Goal: Transaction & Acquisition: Purchase product/service

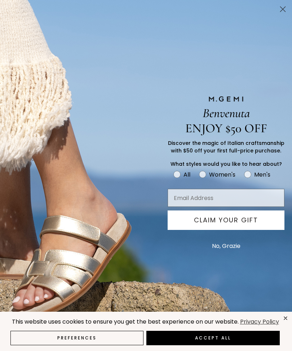
type input "lisaalkofer@mac.com"
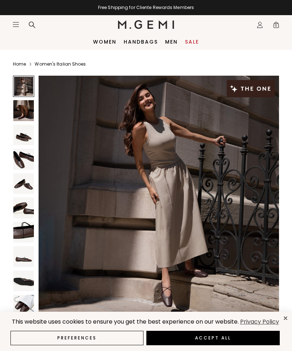
click at [13, 27] on icon "Icons/20x20/hamburger@2x" at bounding box center [15, 24] width 7 height 7
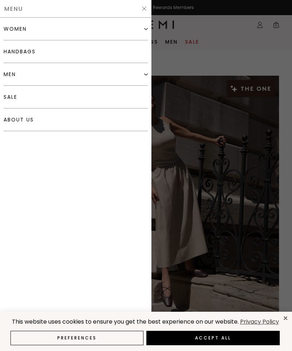
click at [139, 29] on div "women" at bounding box center [76, 29] width 144 height 23
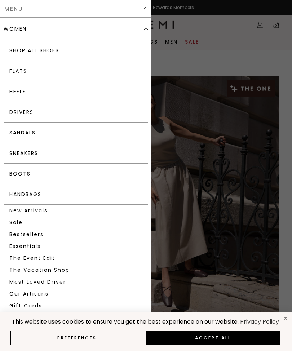
click at [23, 72] on link "Flats" at bounding box center [76, 71] width 144 height 21
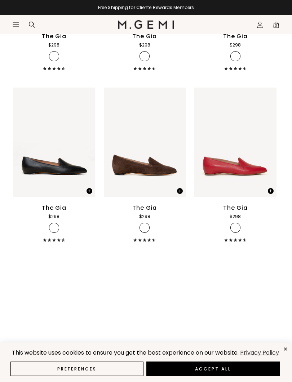
scroll to position [547, 0]
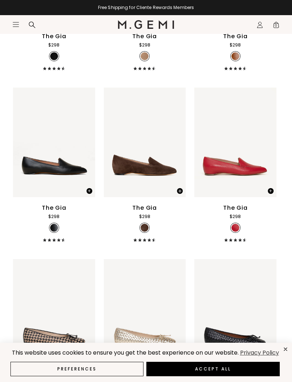
click at [210, 351] on button "Accept All" at bounding box center [213, 369] width 134 height 14
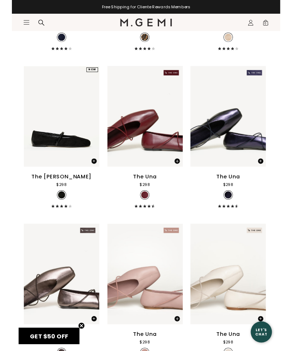
scroll to position [1425, 0]
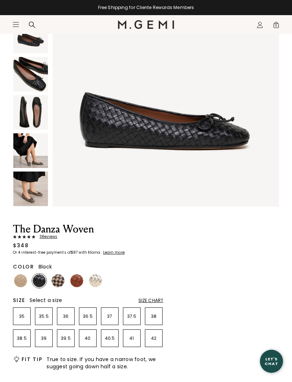
scroll to position [96, 0]
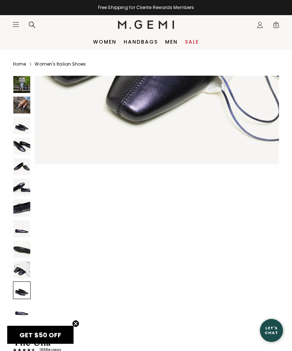
scroll to position [2398, 0]
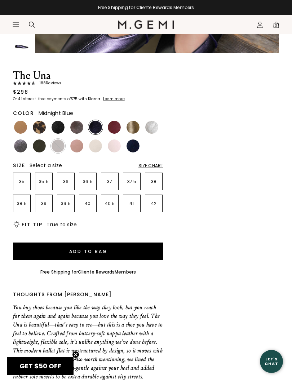
scroll to position [277, 0]
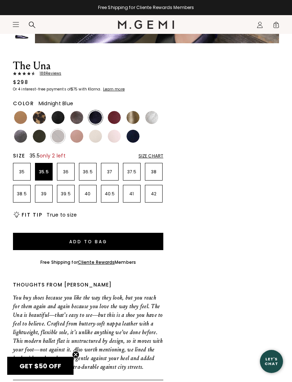
click at [45, 174] on p "35.5" at bounding box center [43, 172] width 17 height 6
click at [96, 243] on button "Add to Bag" at bounding box center [88, 241] width 150 height 17
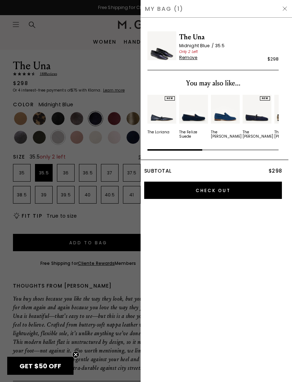
click at [118, 225] on div at bounding box center [146, 191] width 292 height 382
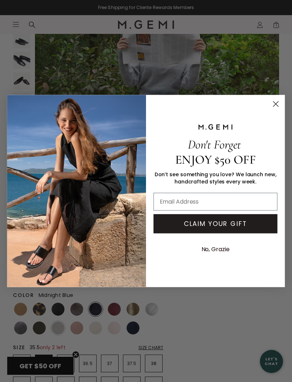
click at [279, 103] on circle "Close dialog" at bounding box center [276, 104] width 12 height 12
